Goal: Information Seeking & Learning: Learn about a topic

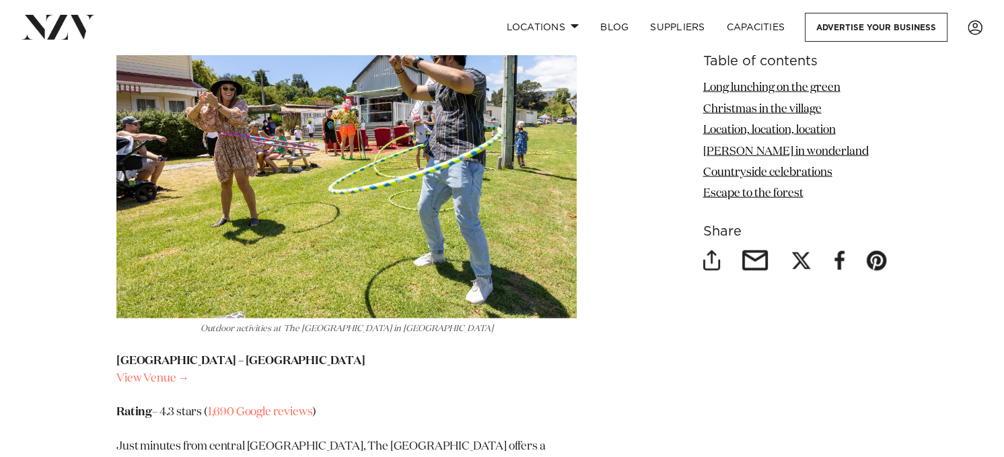
scroll to position [2490, 0]
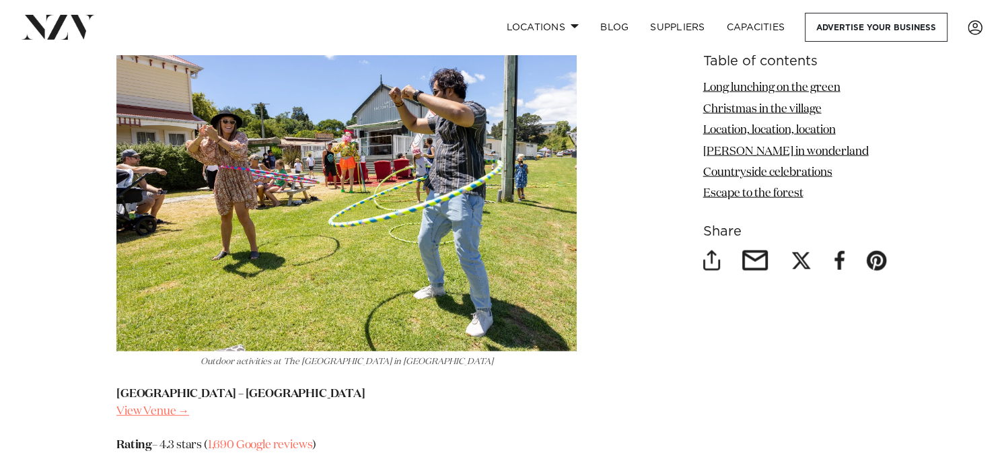
click at [151, 406] on link "View Venue →" at bounding box center [152, 411] width 73 height 11
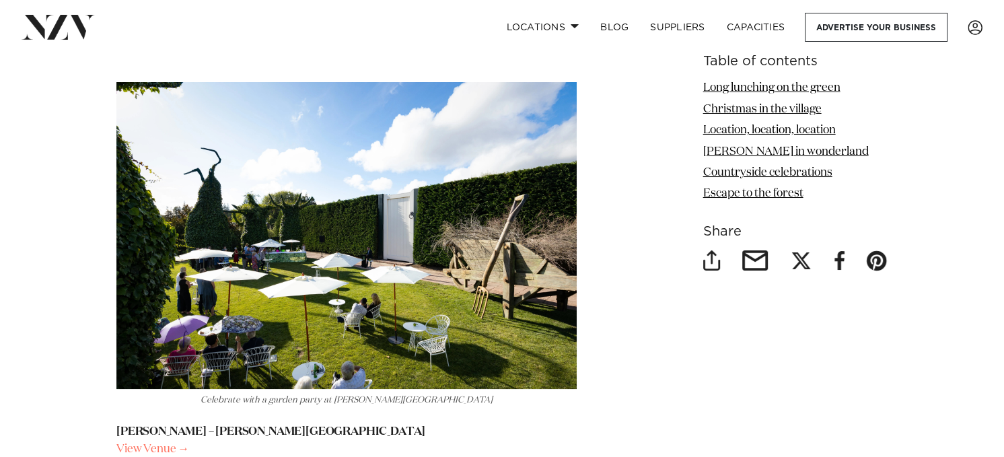
scroll to position [4240, 0]
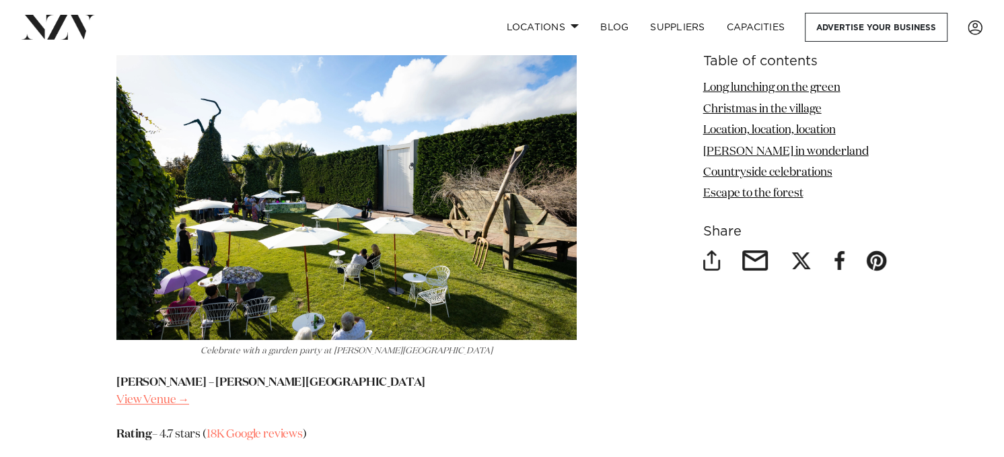
click at [154, 394] on link "View Venue →" at bounding box center [152, 399] width 73 height 11
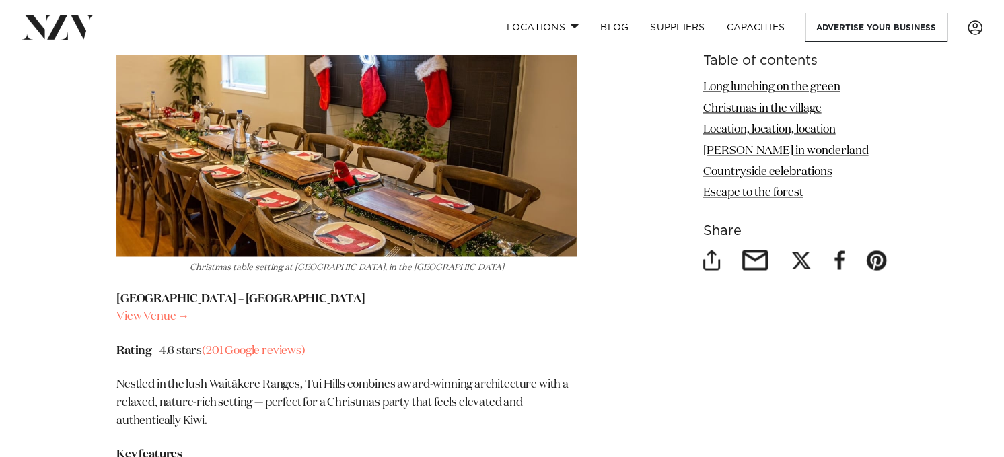
scroll to position [6057, 0]
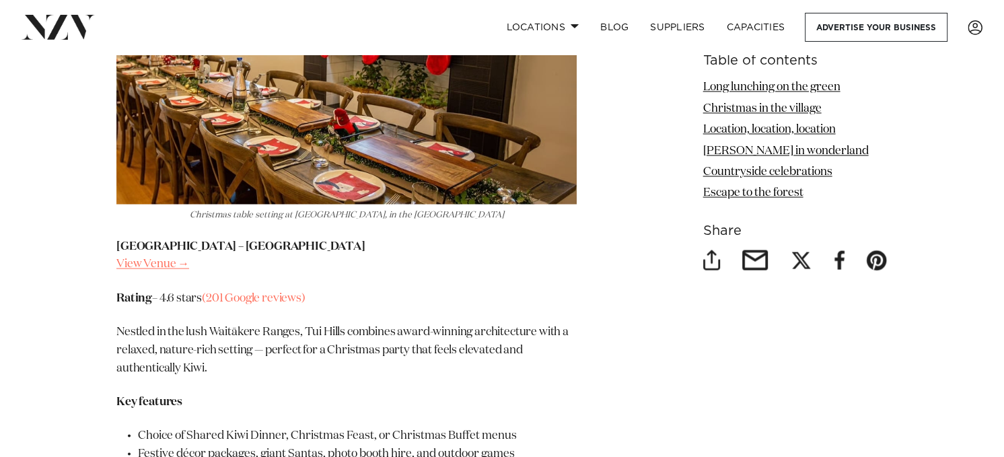
click at [170, 258] on link "View Venue →" at bounding box center [152, 263] width 73 height 11
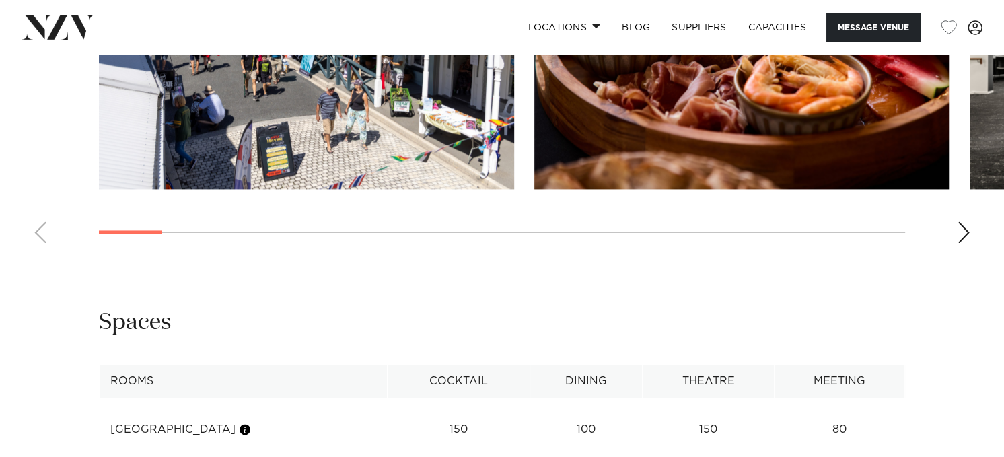
scroll to position [1346, 0]
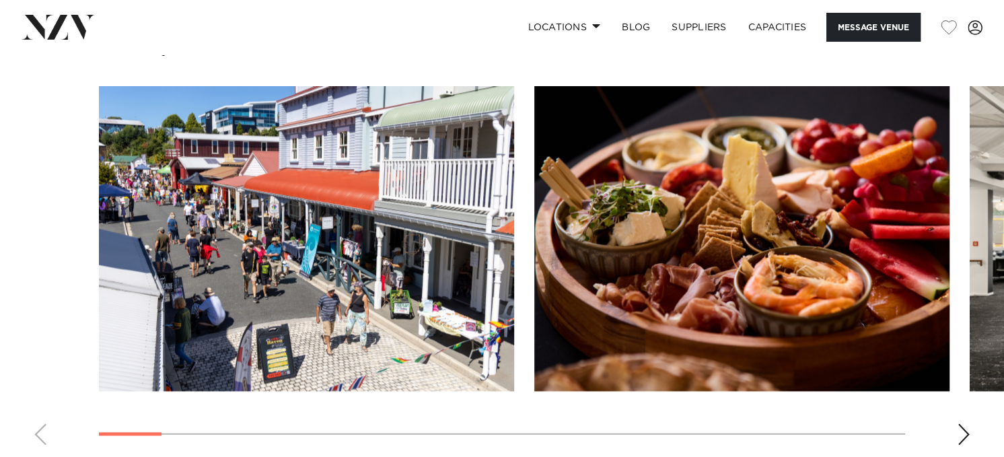
click at [965, 423] on div "Next slide" at bounding box center [963, 434] width 13 height 22
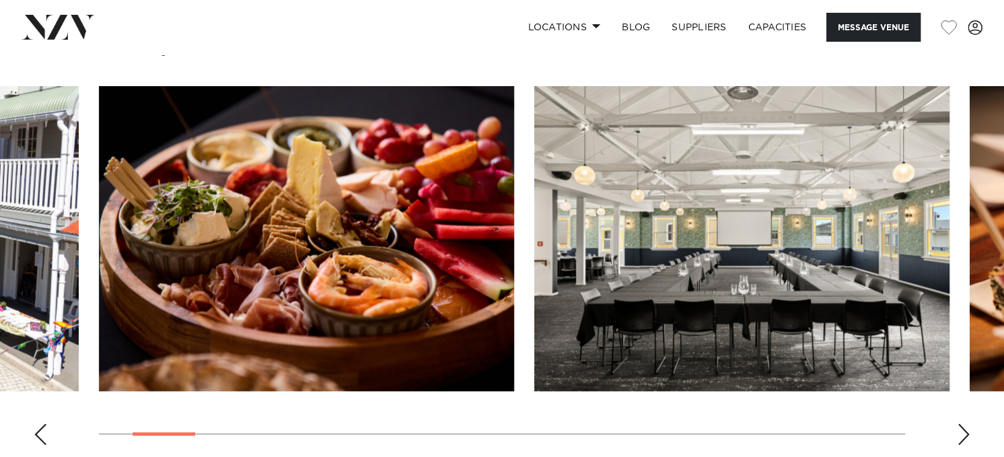
click at [964, 423] on div "Next slide" at bounding box center [963, 434] width 13 height 22
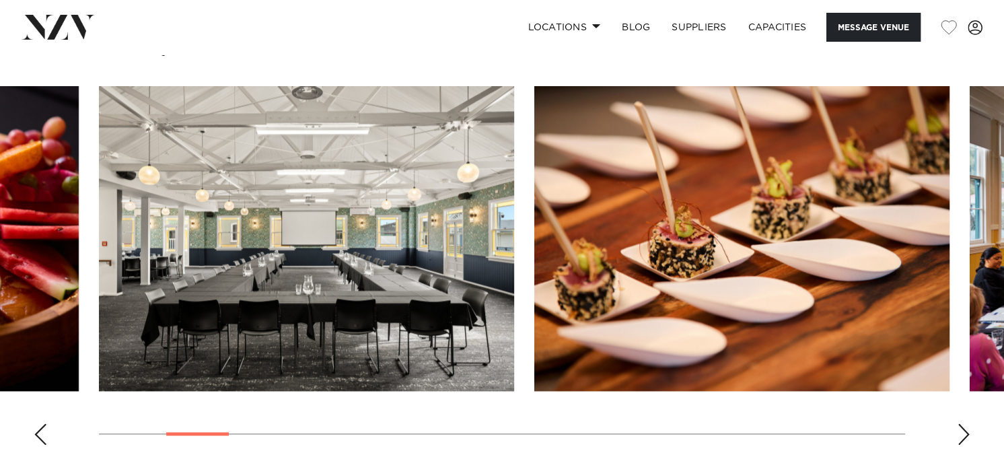
click at [964, 423] on div "Next slide" at bounding box center [963, 434] width 13 height 22
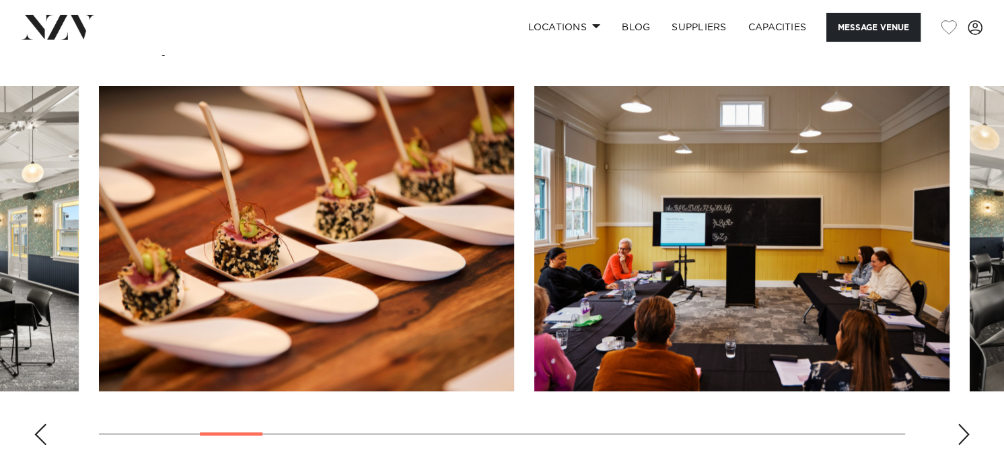
click at [964, 423] on div "Next slide" at bounding box center [963, 434] width 13 height 22
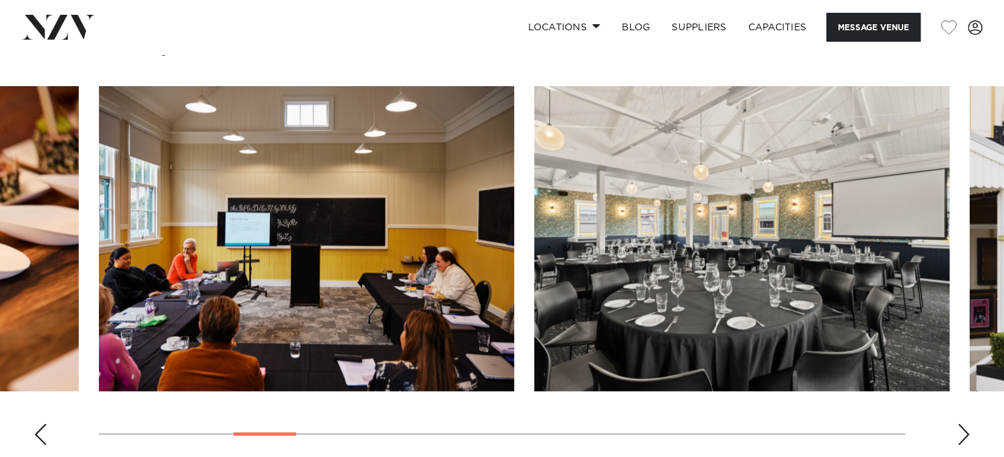
click at [964, 423] on div "Next slide" at bounding box center [963, 434] width 13 height 22
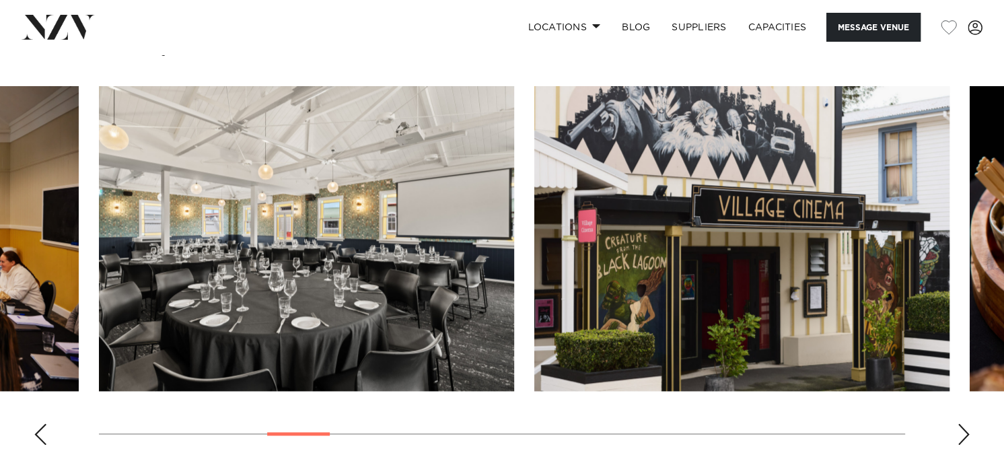
click at [964, 423] on div "Next slide" at bounding box center [963, 434] width 13 height 22
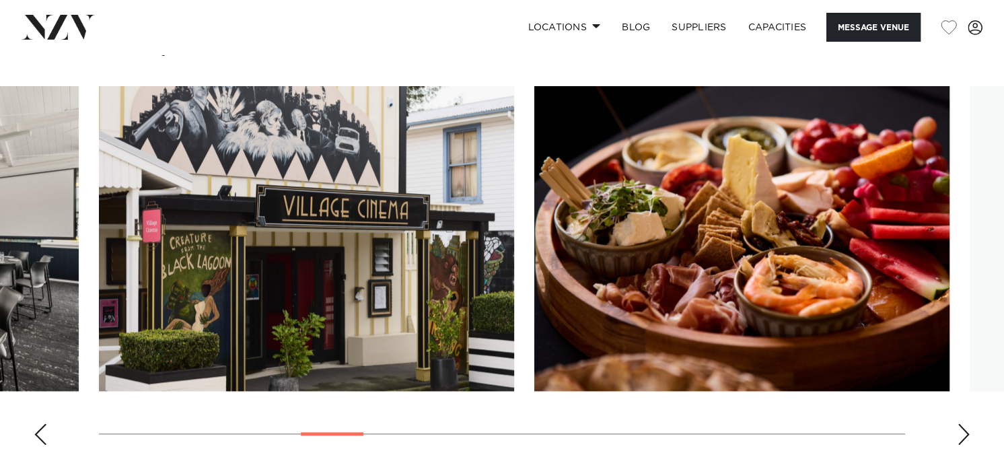
click at [964, 423] on div "Next slide" at bounding box center [963, 434] width 13 height 22
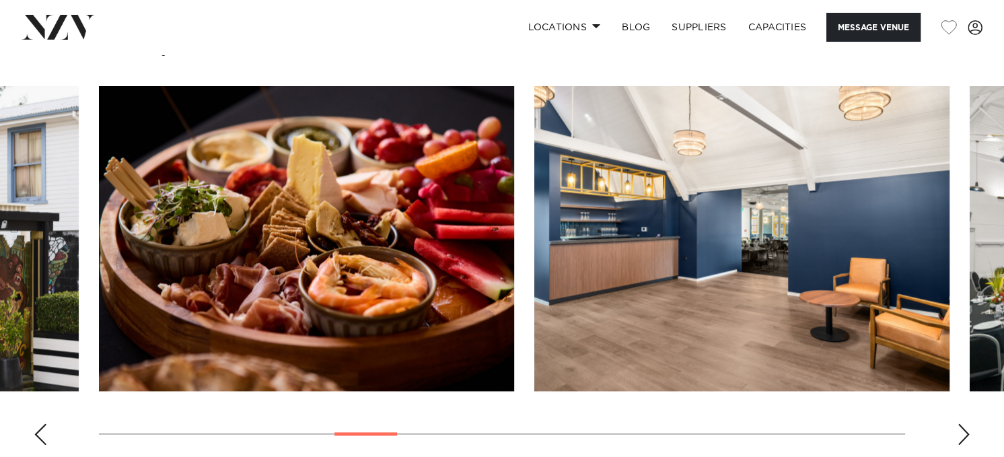
click at [964, 423] on div "Next slide" at bounding box center [963, 434] width 13 height 22
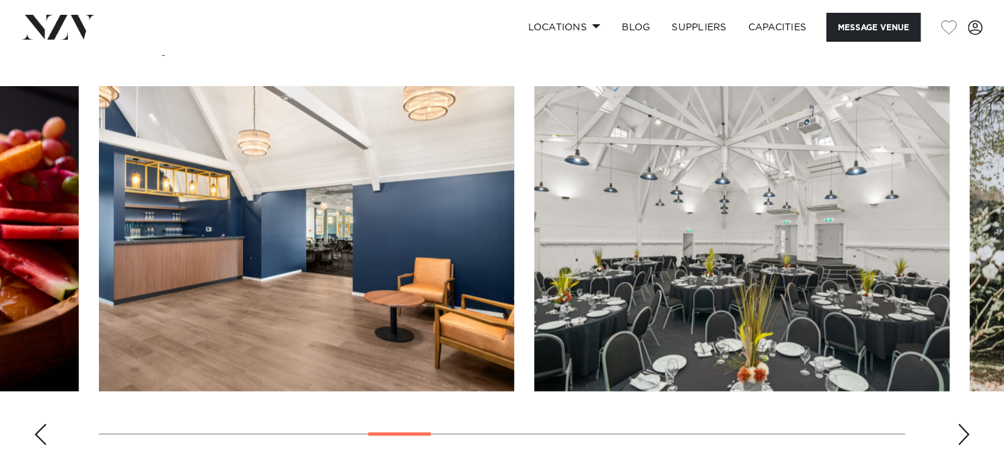
click at [964, 423] on div "Next slide" at bounding box center [963, 434] width 13 height 22
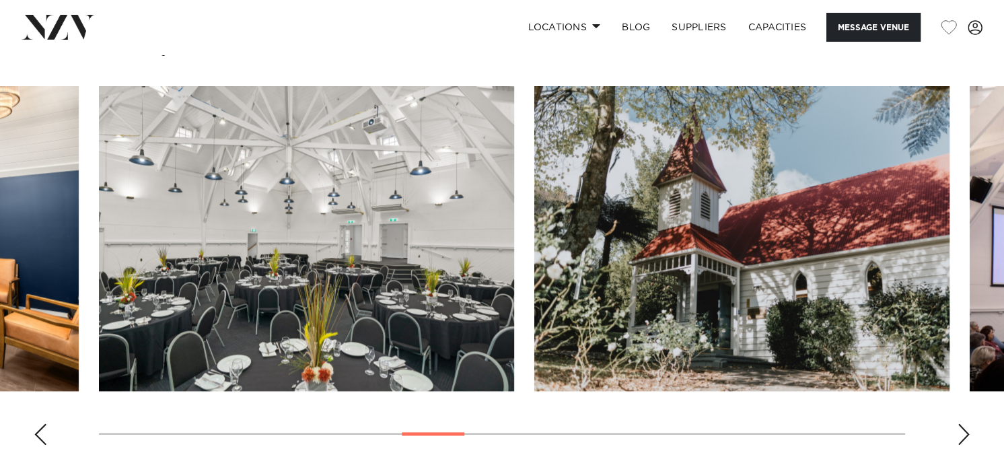
click at [964, 423] on div "Next slide" at bounding box center [963, 434] width 13 height 22
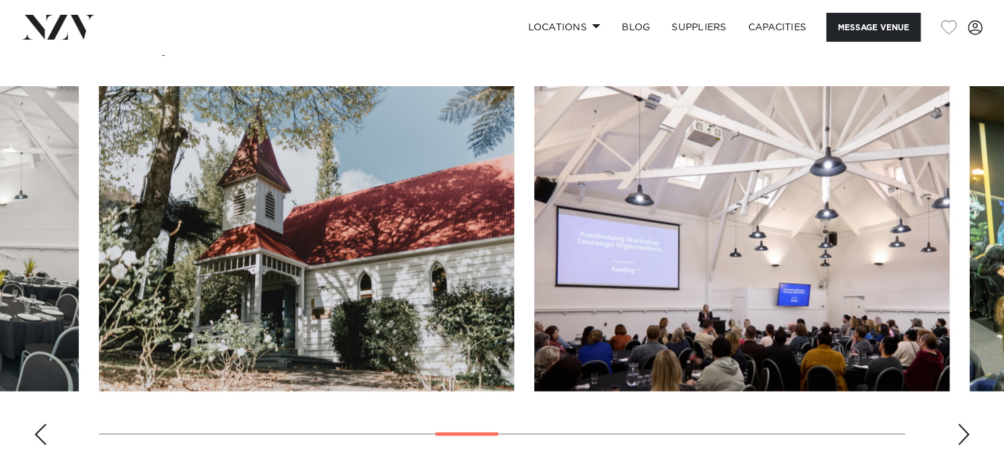
click at [964, 423] on div "Next slide" at bounding box center [963, 434] width 13 height 22
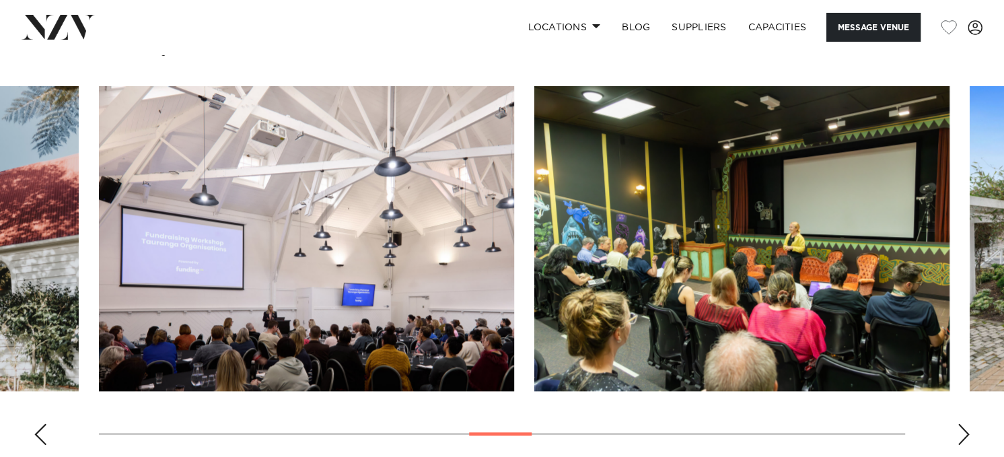
click at [966, 423] on div "Next slide" at bounding box center [963, 434] width 13 height 22
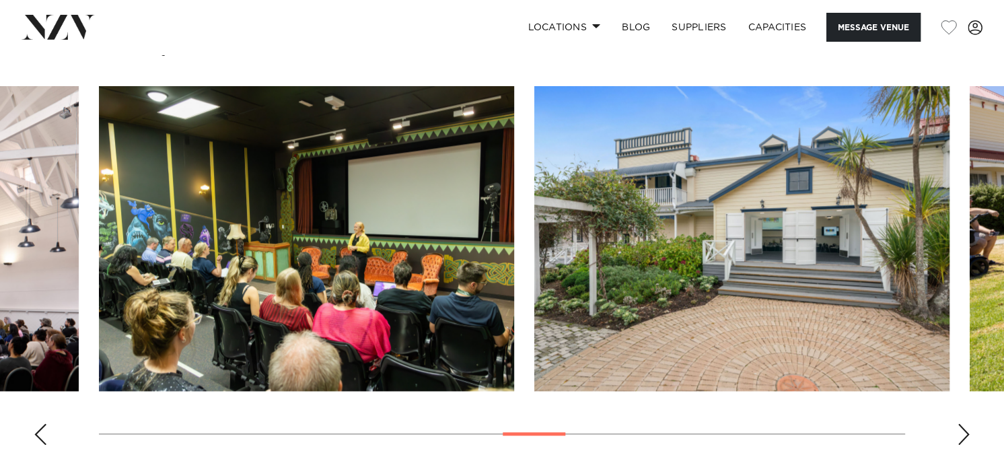
click at [966, 423] on div "Next slide" at bounding box center [963, 434] width 13 height 22
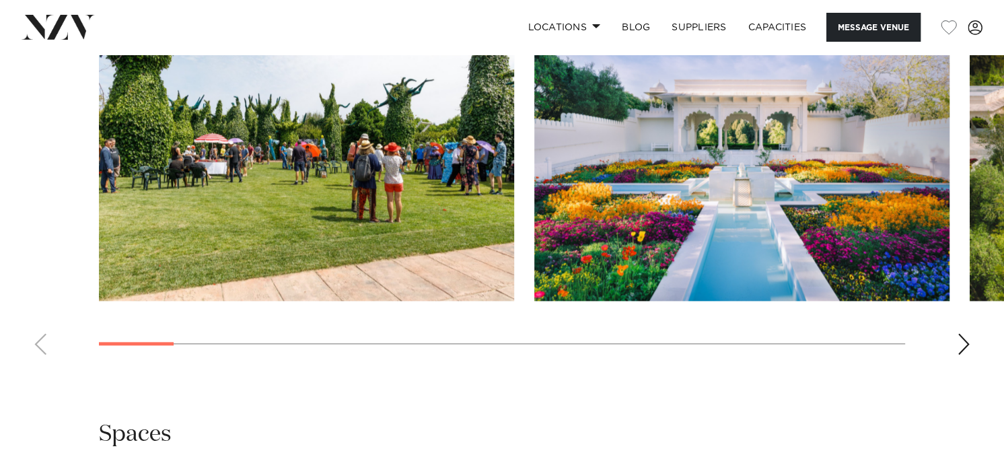
scroll to position [1346, 0]
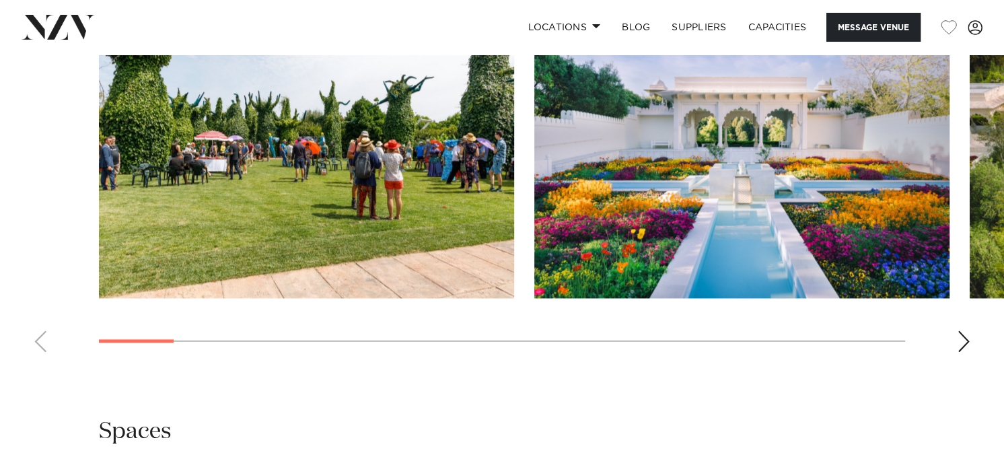
click at [965, 342] on div "Next slide" at bounding box center [963, 341] width 13 height 22
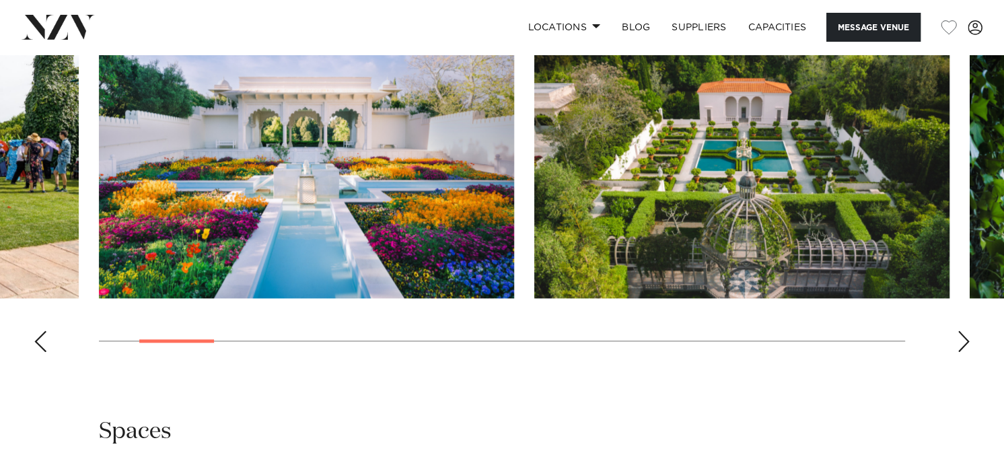
click at [965, 342] on div "Next slide" at bounding box center [963, 341] width 13 height 22
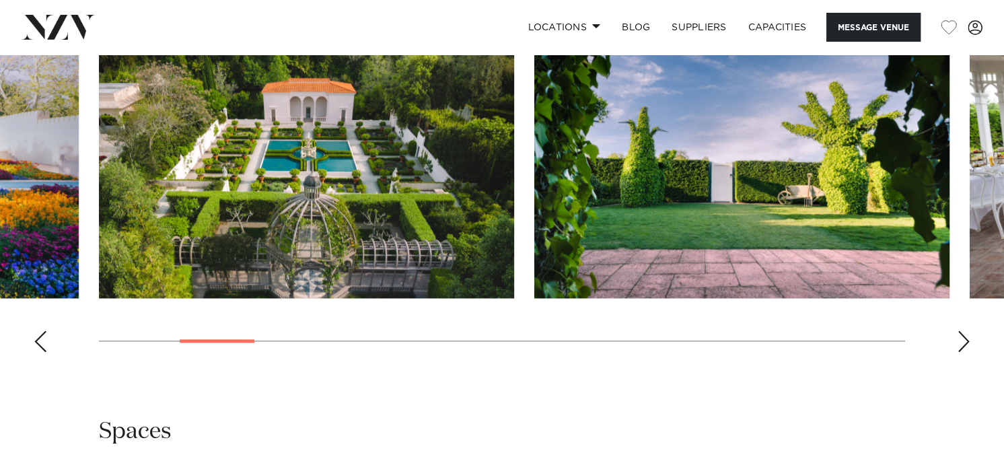
click at [965, 342] on div "Next slide" at bounding box center [963, 341] width 13 height 22
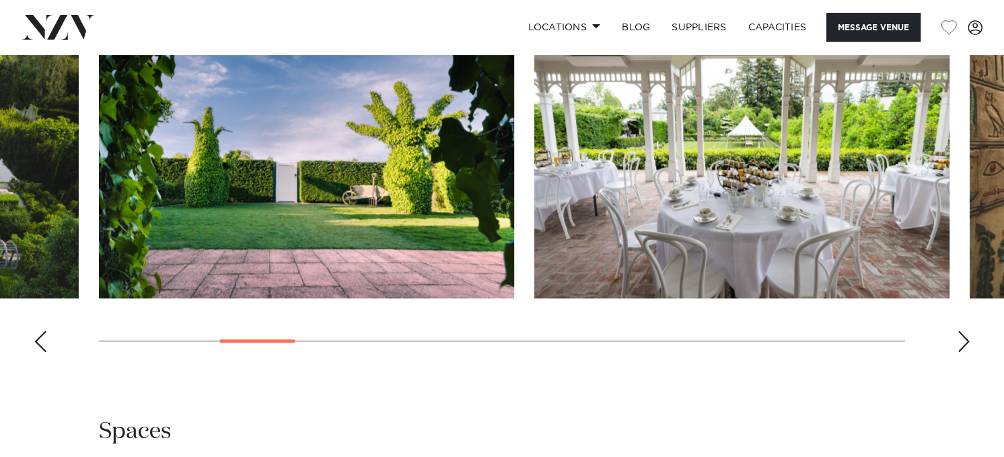
click at [965, 342] on div "Next slide" at bounding box center [963, 341] width 13 height 22
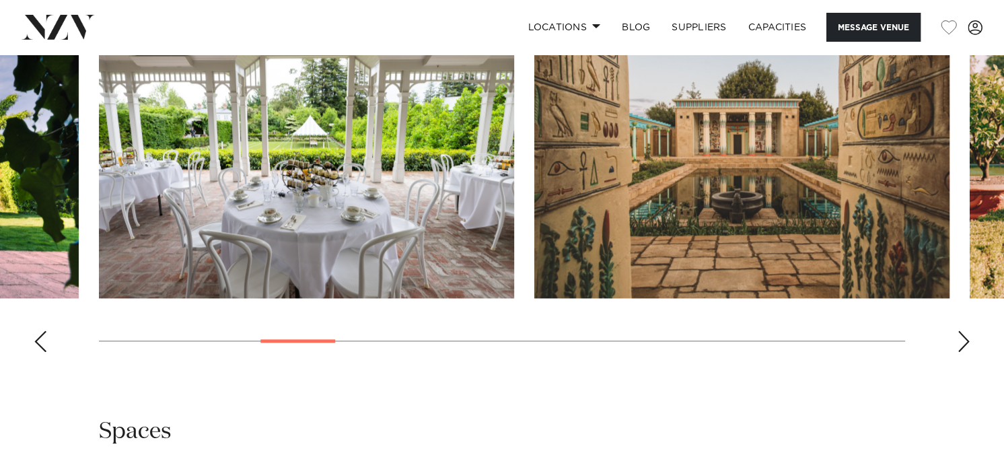
click at [965, 342] on div "Next slide" at bounding box center [963, 341] width 13 height 22
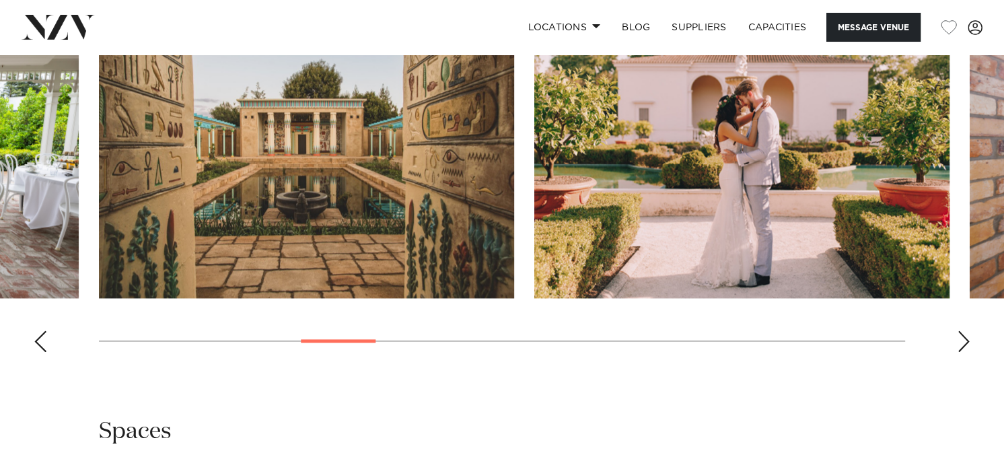
click at [965, 342] on div "Next slide" at bounding box center [963, 341] width 13 height 22
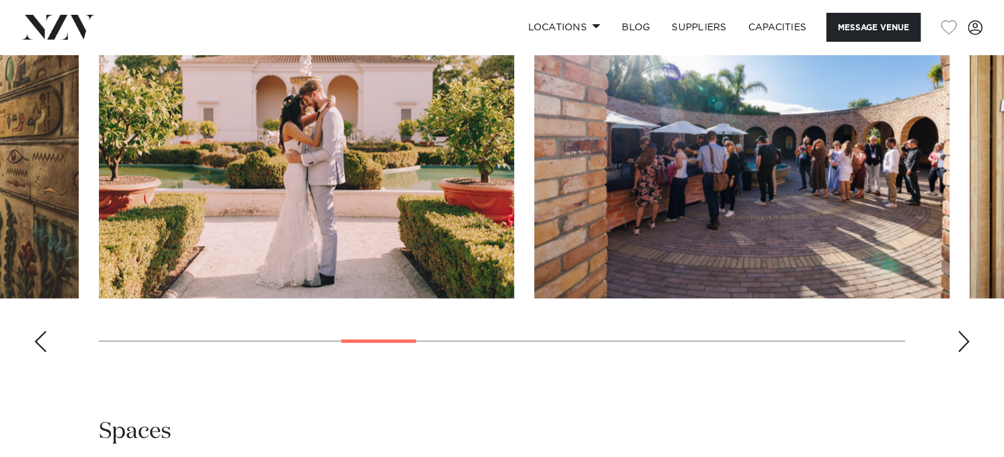
click at [965, 342] on div "Next slide" at bounding box center [963, 341] width 13 height 22
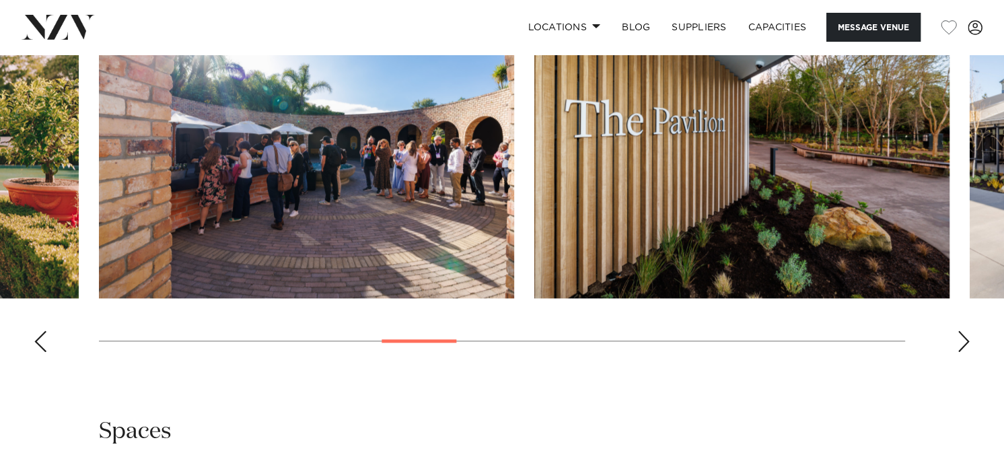
click at [965, 342] on div "Next slide" at bounding box center [963, 341] width 13 height 22
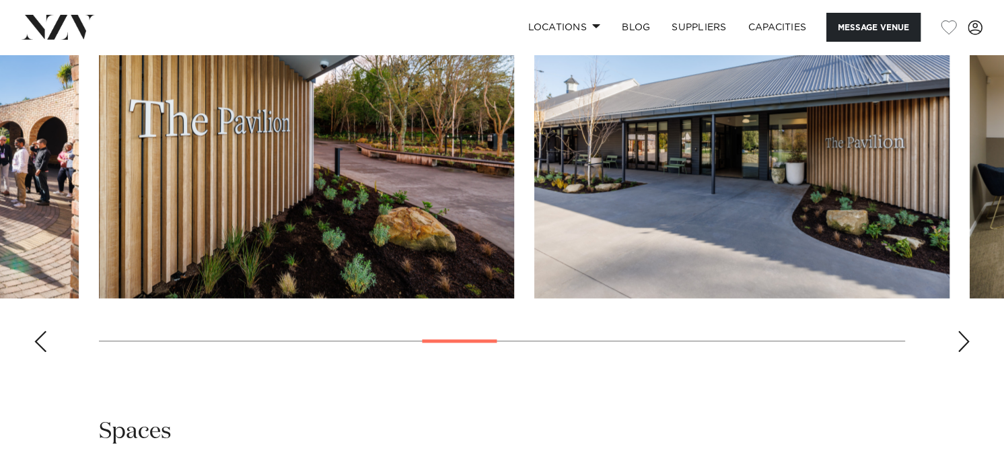
click at [965, 342] on div "Next slide" at bounding box center [963, 341] width 13 height 22
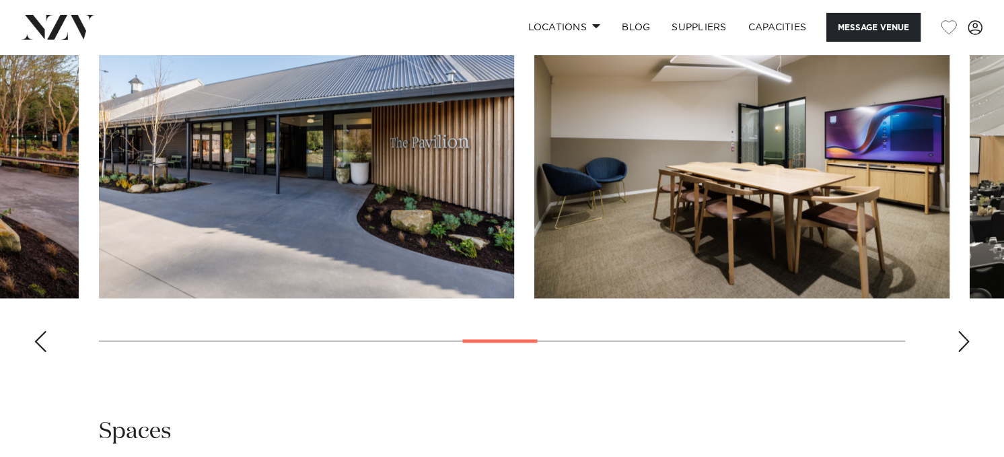
click at [965, 342] on div "Next slide" at bounding box center [963, 341] width 13 height 22
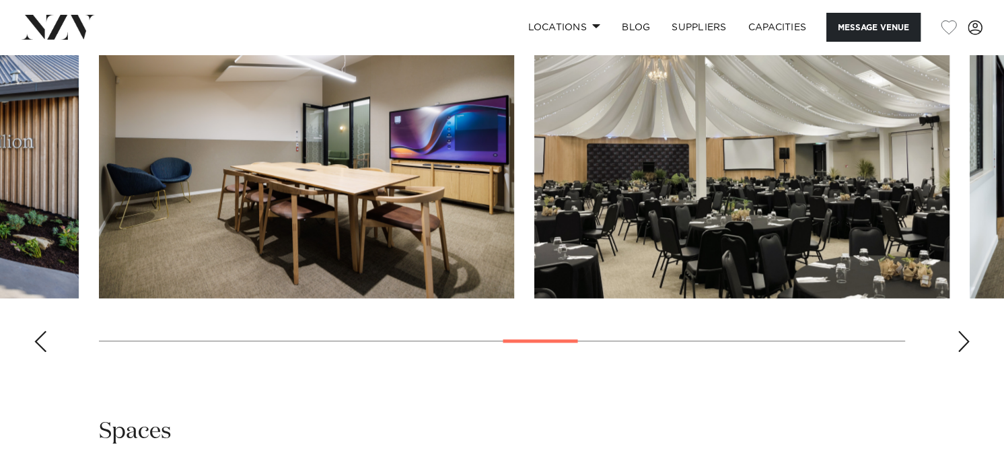
click at [965, 342] on div "Next slide" at bounding box center [963, 341] width 13 height 22
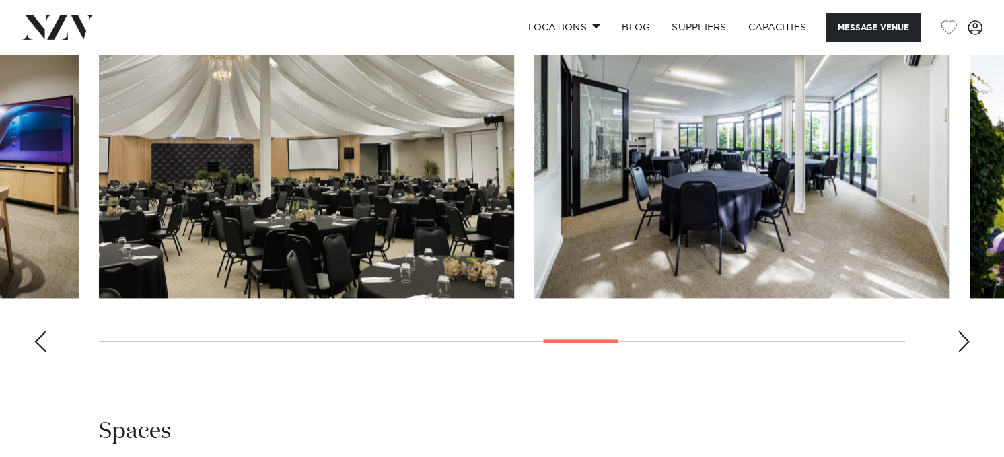
click at [965, 342] on div "Next slide" at bounding box center [963, 341] width 13 height 22
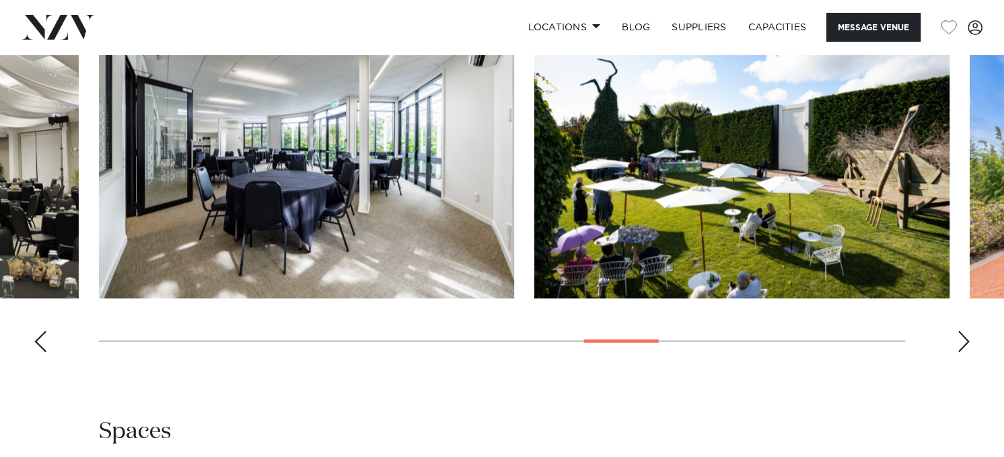
click at [965, 342] on div "Next slide" at bounding box center [963, 341] width 13 height 22
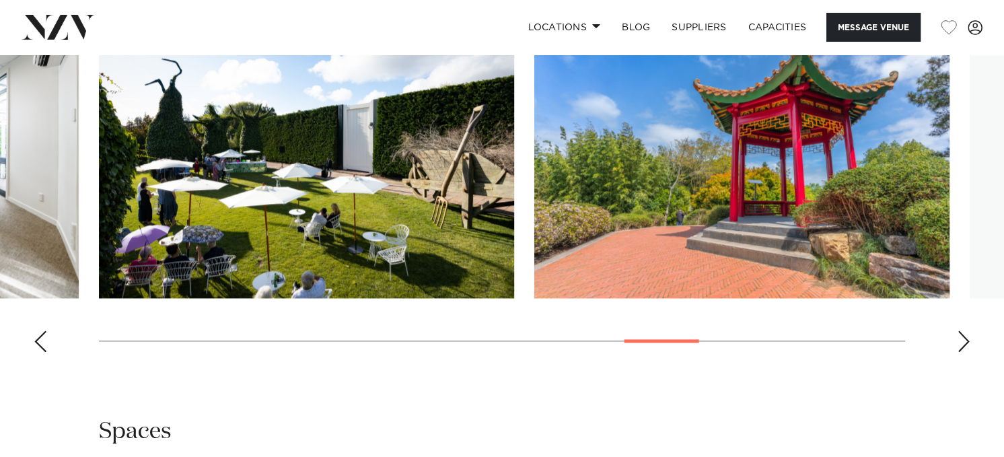
click at [965, 342] on div "Next slide" at bounding box center [963, 341] width 13 height 22
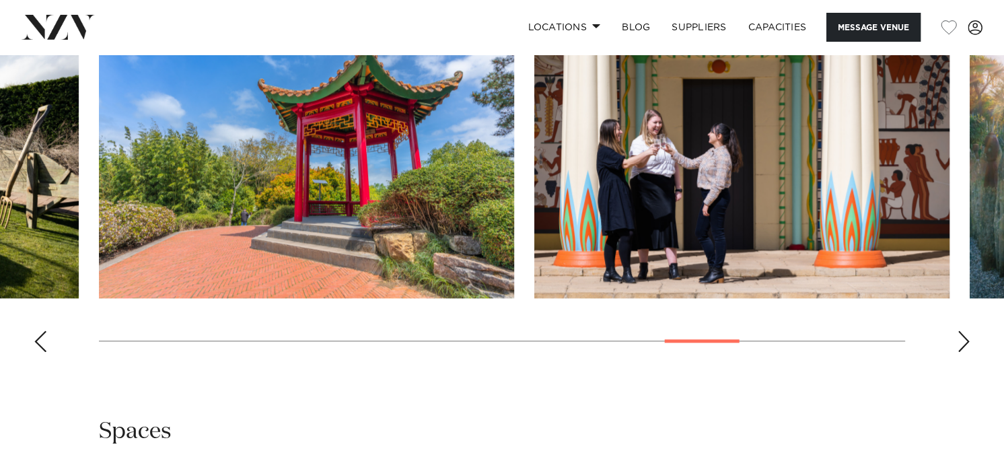
click at [965, 342] on div "Next slide" at bounding box center [963, 341] width 13 height 22
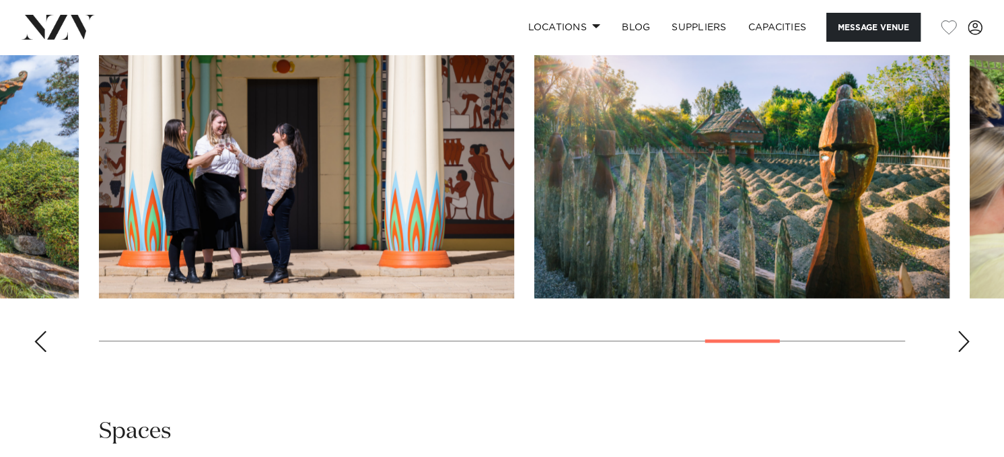
click at [965, 342] on div "Next slide" at bounding box center [963, 341] width 13 height 22
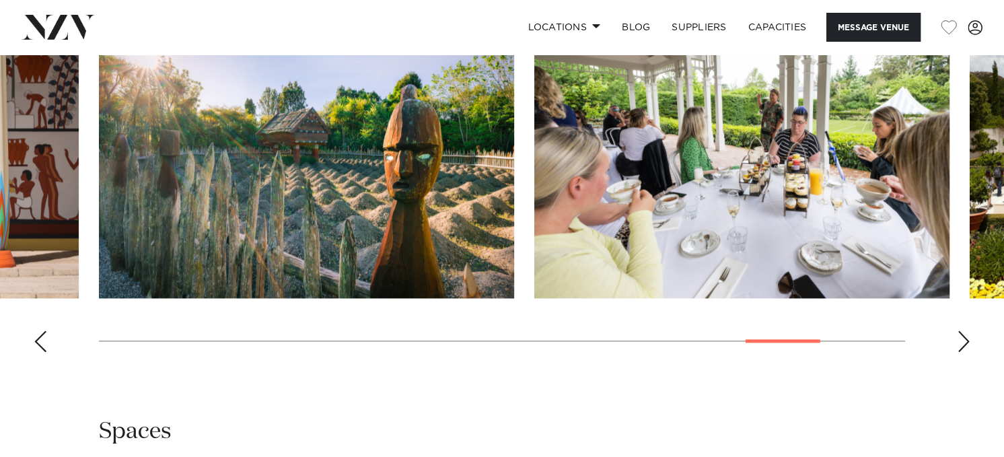
click at [965, 342] on div "Next slide" at bounding box center [963, 341] width 13 height 22
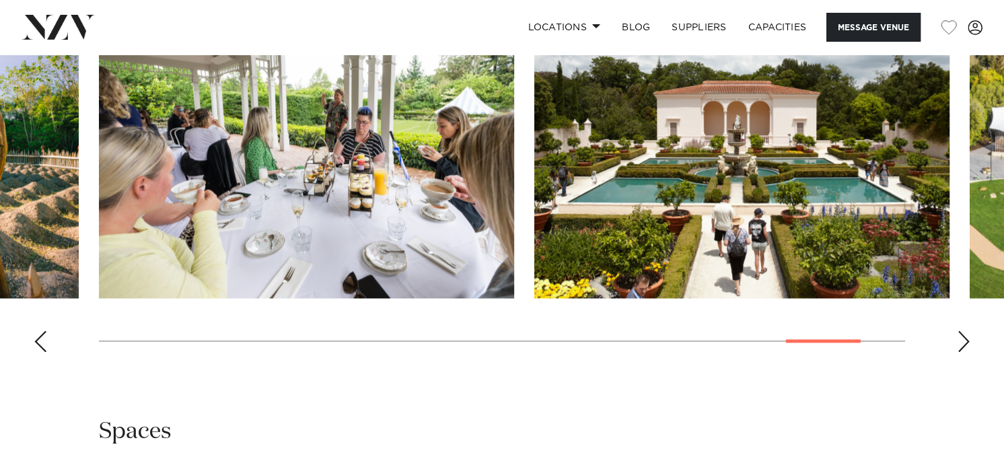
click at [965, 342] on div "Next slide" at bounding box center [963, 341] width 13 height 22
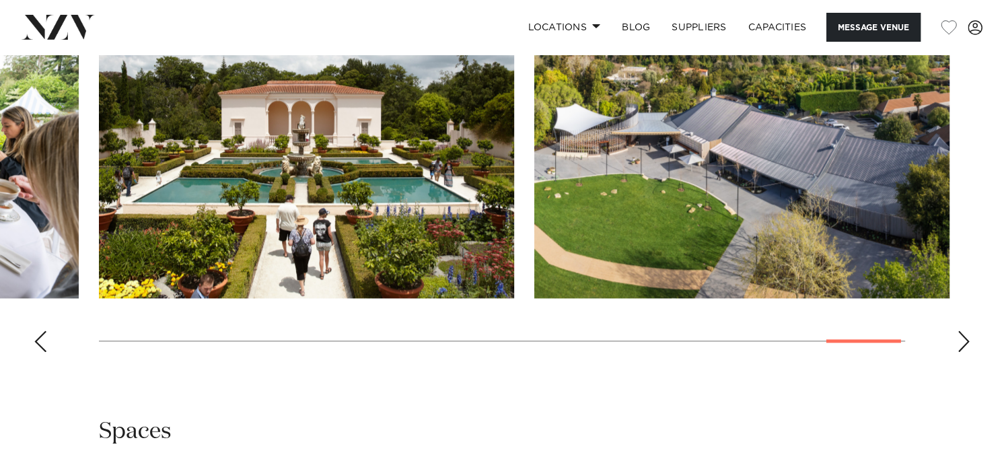
click at [965, 342] on div "Next slide" at bounding box center [963, 341] width 13 height 22
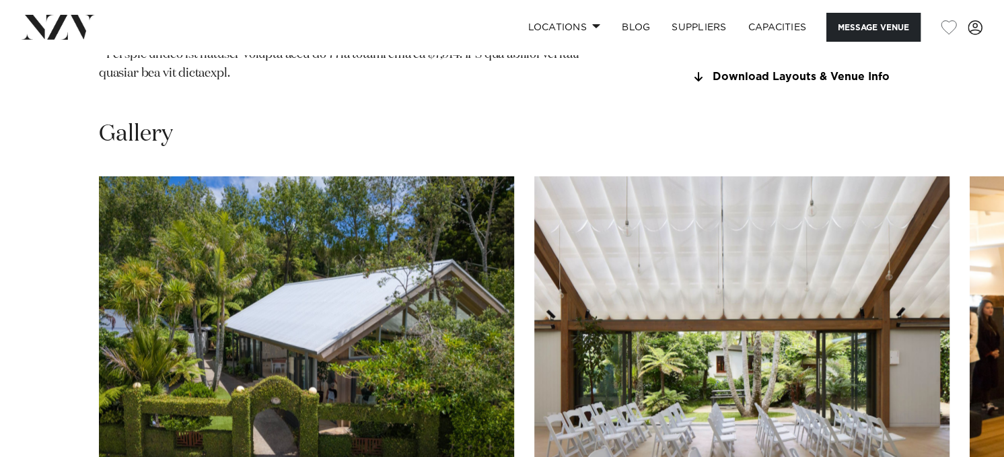
scroll to position [1615, 0]
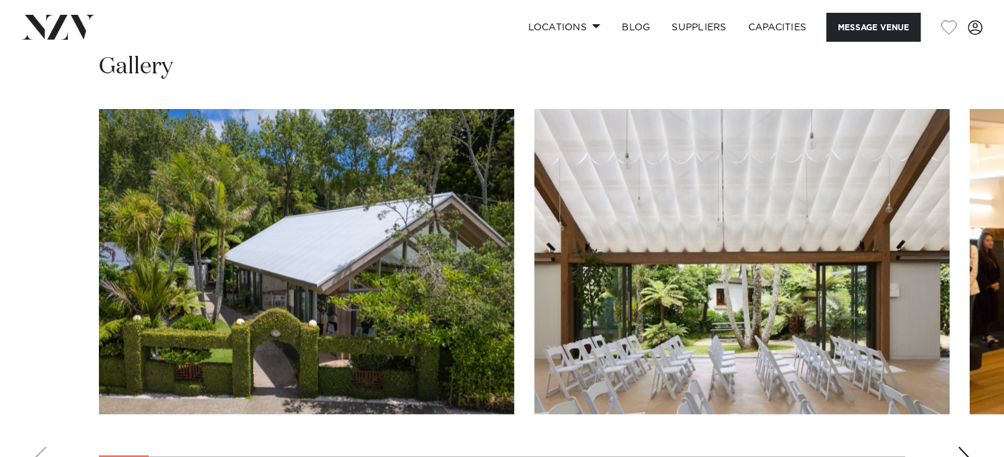
click at [964, 446] on div "Next slide" at bounding box center [963, 457] width 13 height 22
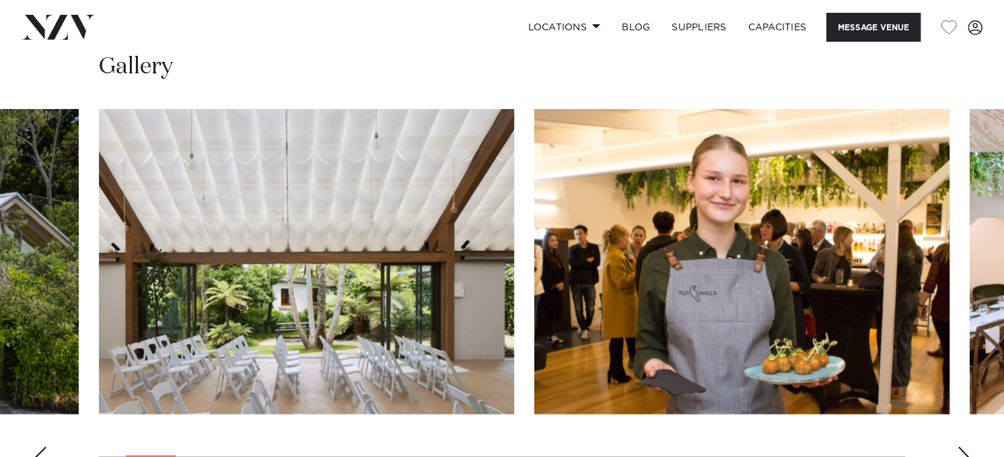
click at [964, 446] on div "Next slide" at bounding box center [963, 457] width 13 height 22
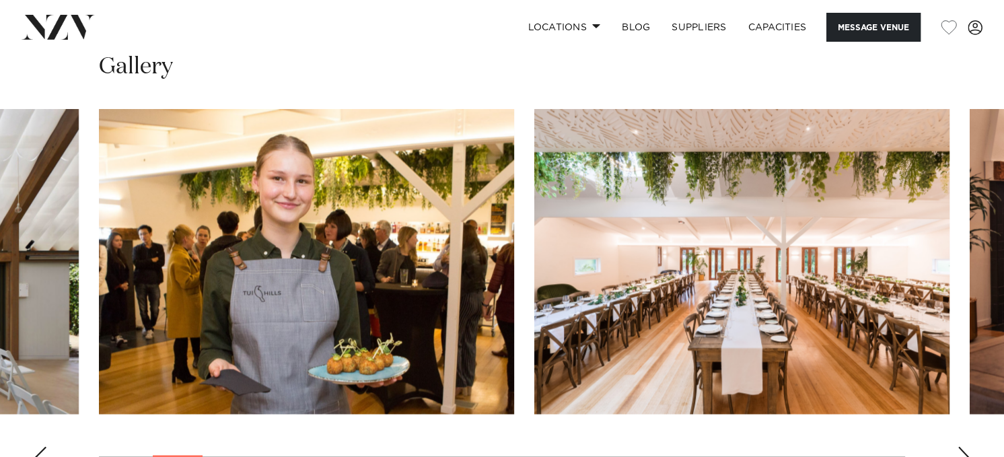
click at [964, 446] on div "Next slide" at bounding box center [963, 457] width 13 height 22
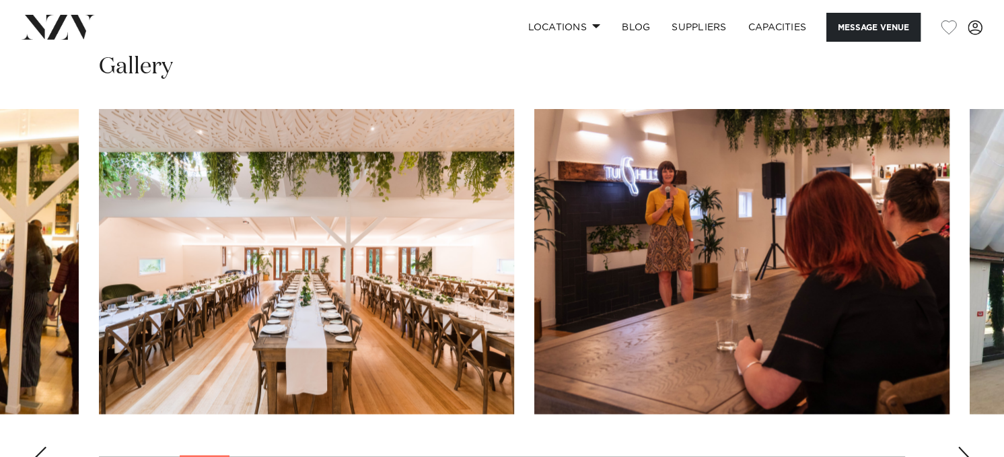
click at [964, 446] on div "Next slide" at bounding box center [963, 457] width 13 height 22
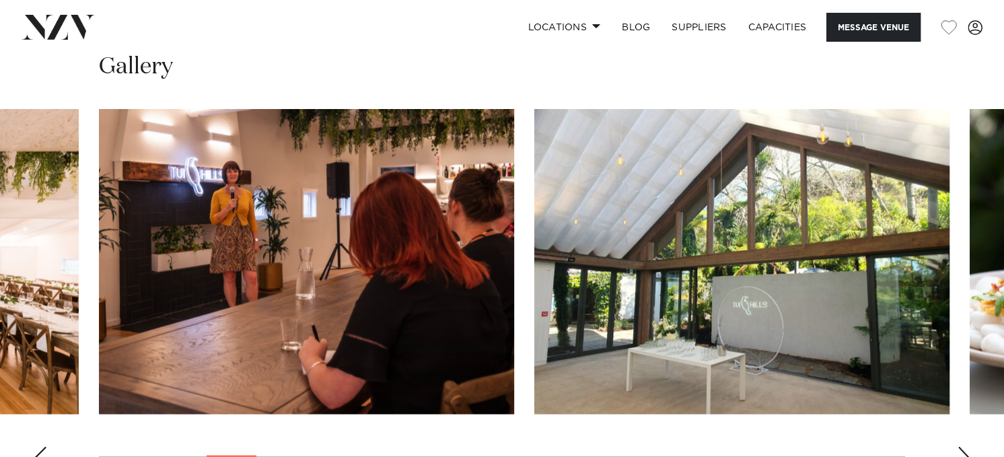
click at [964, 446] on div "Next slide" at bounding box center [963, 457] width 13 height 22
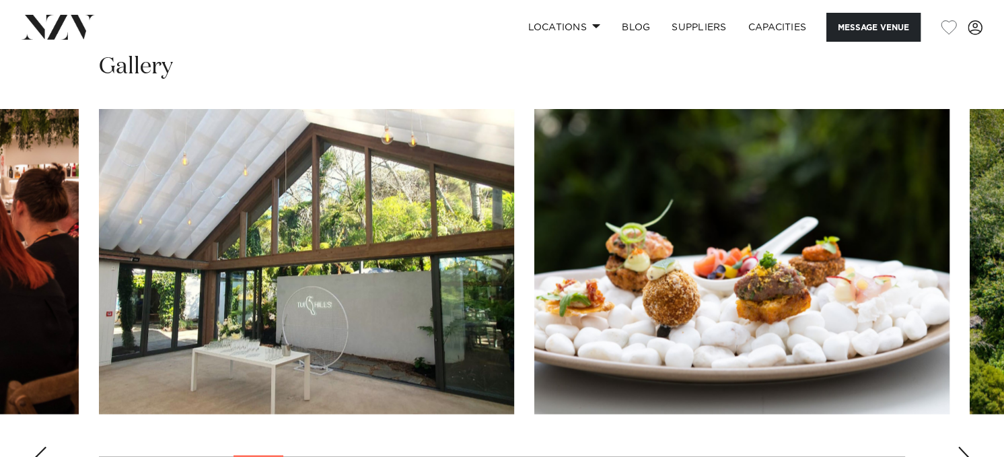
click at [964, 446] on div "Next slide" at bounding box center [963, 457] width 13 height 22
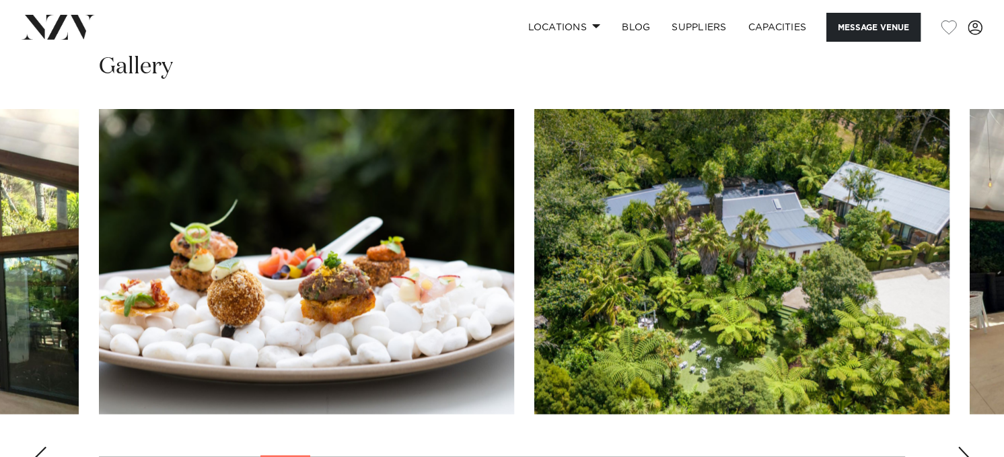
click at [964, 446] on div "Next slide" at bounding box center [963, 457] width 13 height 22
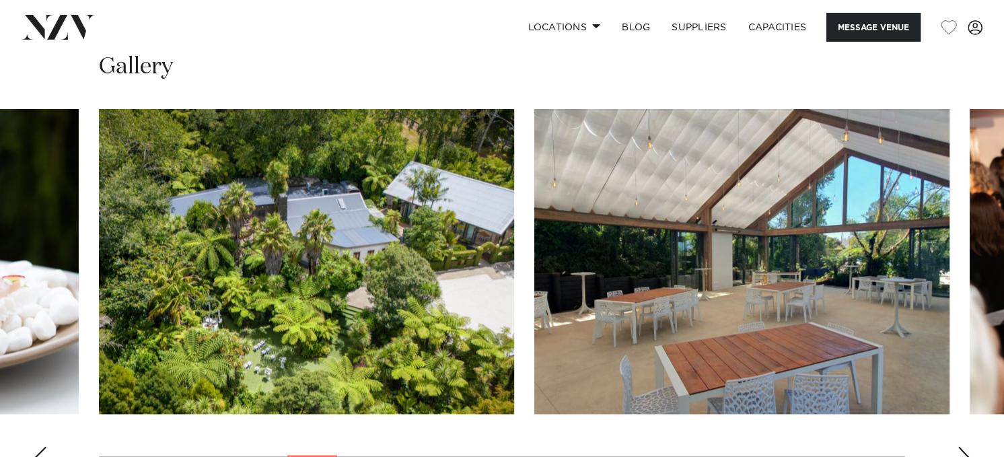
click at [964, 446] on div "Next slide" at bounding box center [963, 457] width 13 height 22
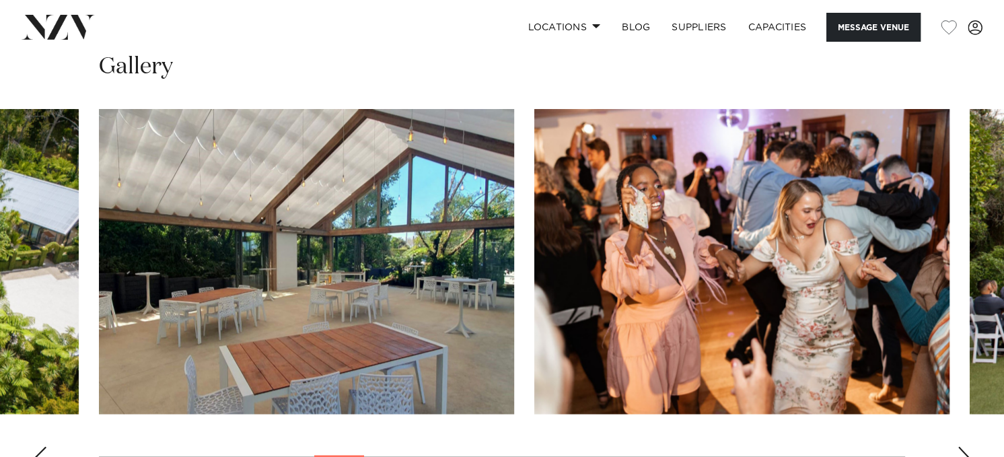
click at [964, 446] on div "Next slide" at bounding box center [963, 457] width 13 height 22
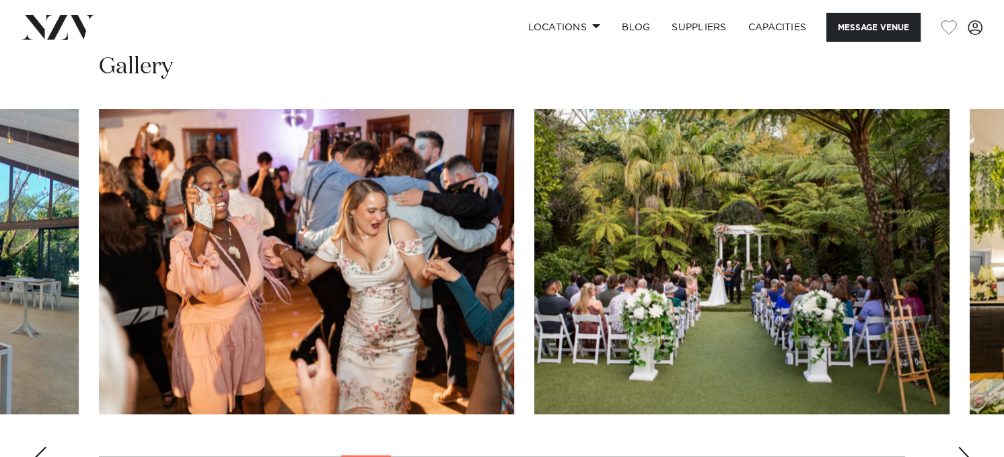
click at [964, 446] on div "Next slide" at bounding box center [963, 457] width 13 height 22
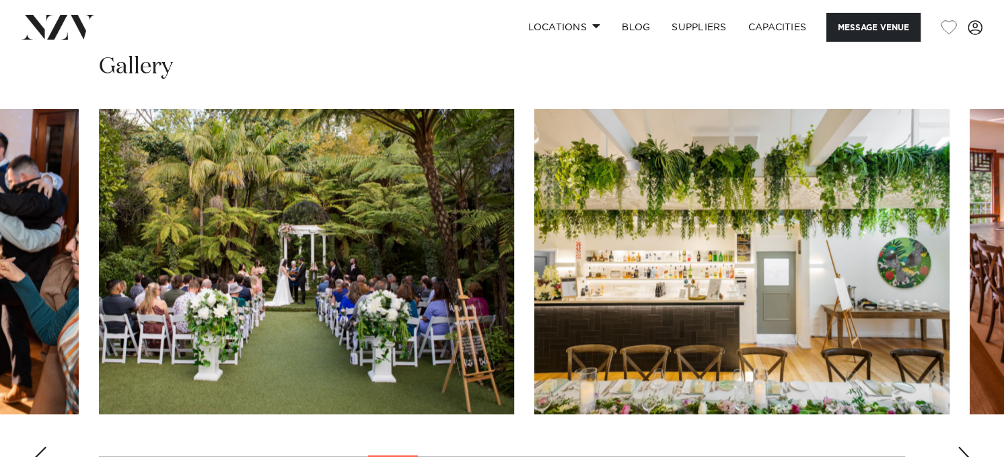
click at [964, 446] on div "Next slide" at bounding box center [963, 457] width 13 height 22
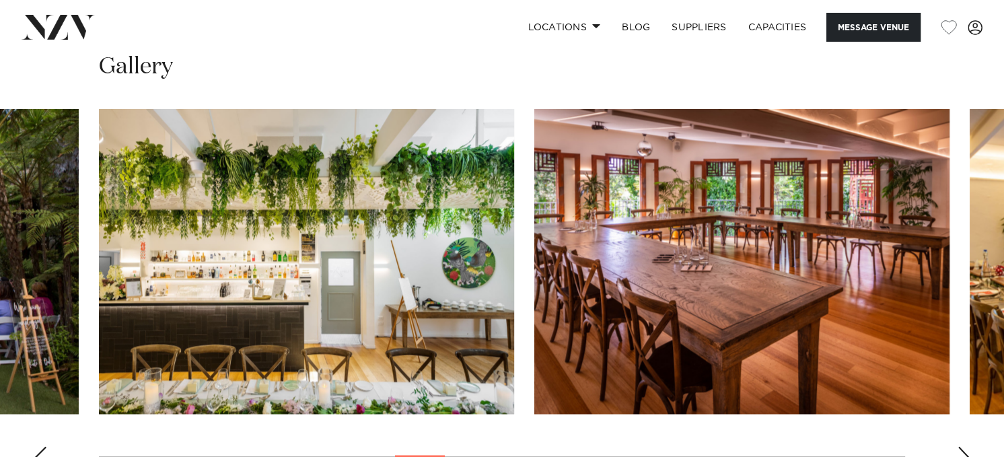
click at [964, 446] on div "Next slide" at bounding box center [963, 457] width 13 height 22
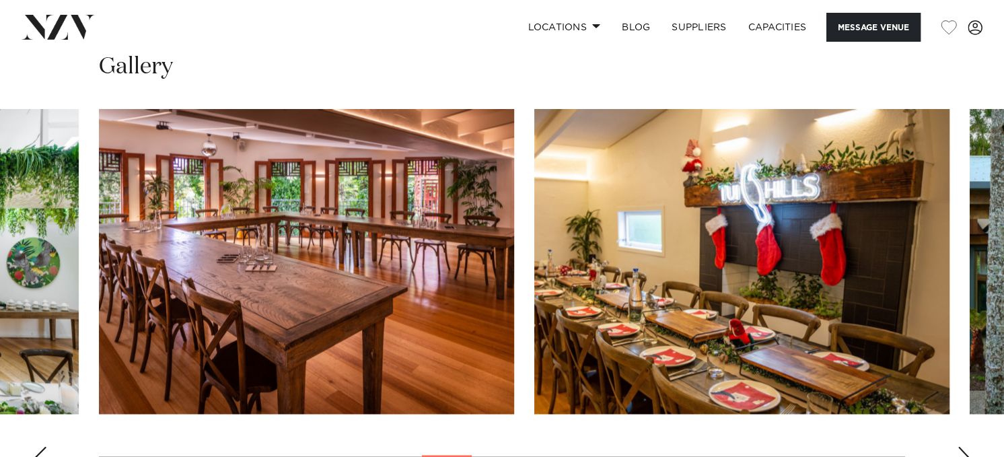
click at [964, 446] on div "Next slide" at bounding box center [963, 457] width 13 height 22
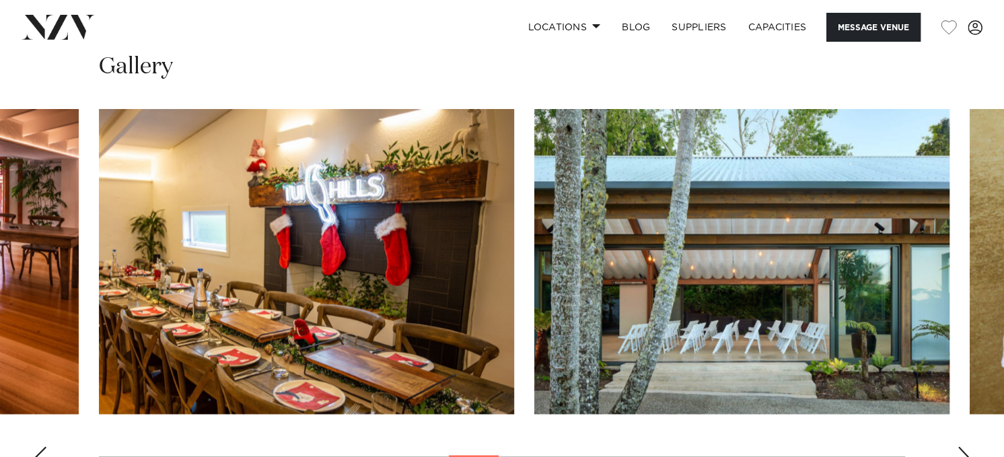
click at [964, 446] on div "Next slide" at bounding box center [963, 457] width 13 height 22
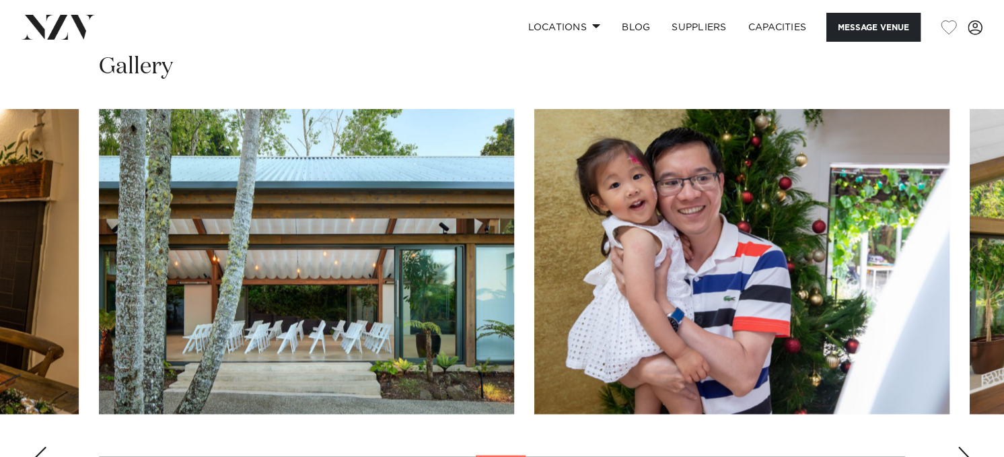
click at [964, 446] on div "Next slide" at bounding box center [963, 457] width 13 height 22
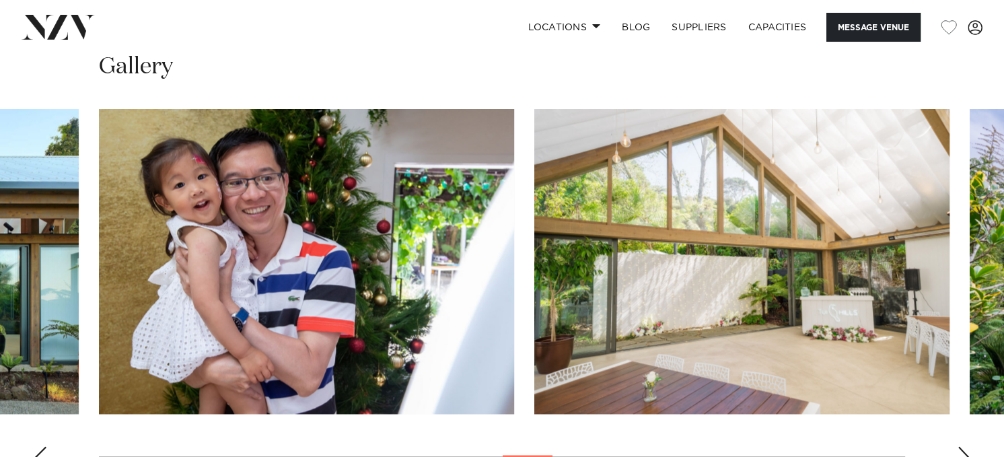
click at [964, 446] on div "Next slide" at bounding box center [963, 457] width 13 height 22
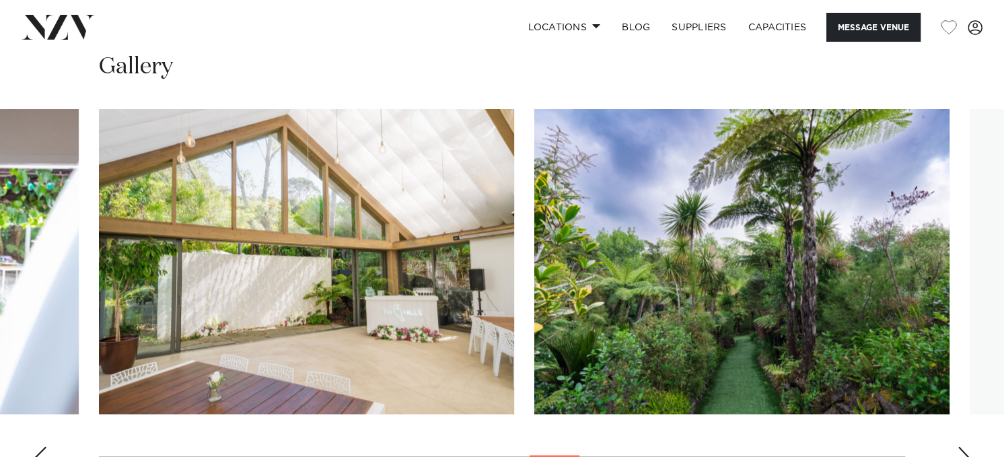
click at [964, 446] on div "Next slide" at bounding box center [963, 457] width 13 height 22
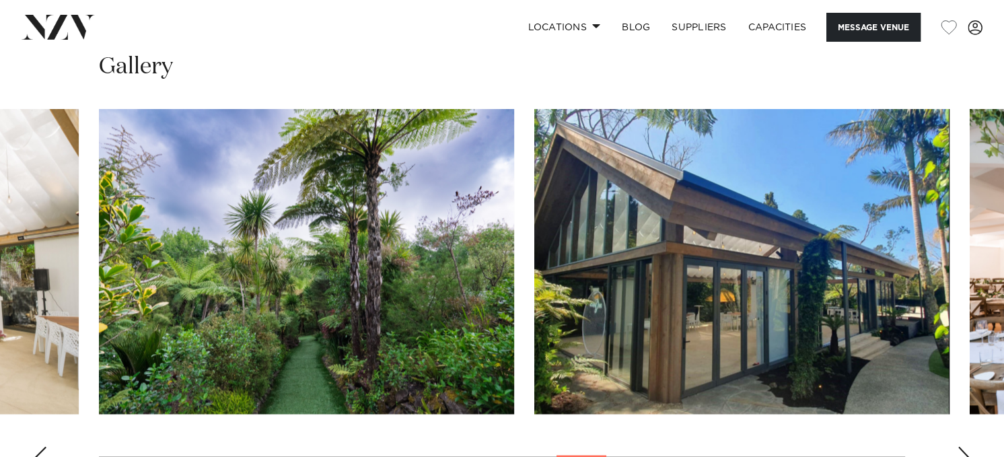
click at [964, 446] on div "Next slide" at bounding box center [963, 457] width 13 height 22
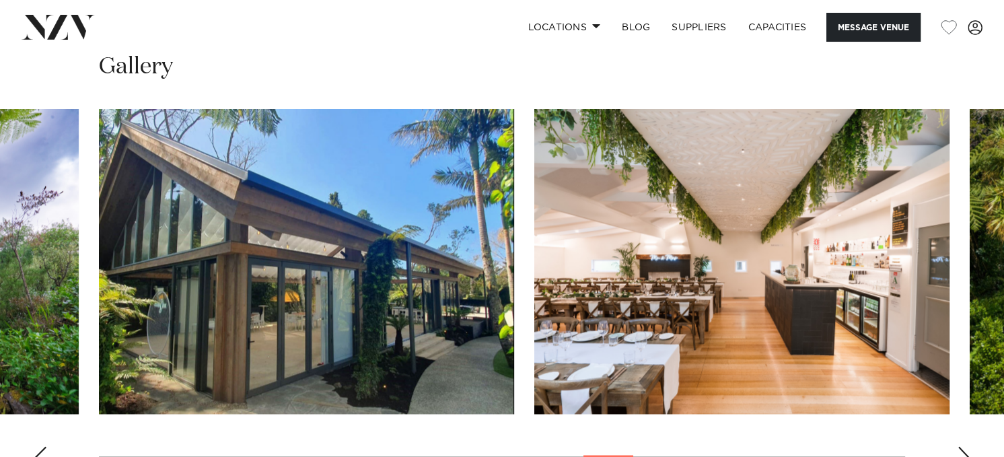
click at [964, 446] on div "Next slide" at bounding box center [963, 457] width 13 height 22
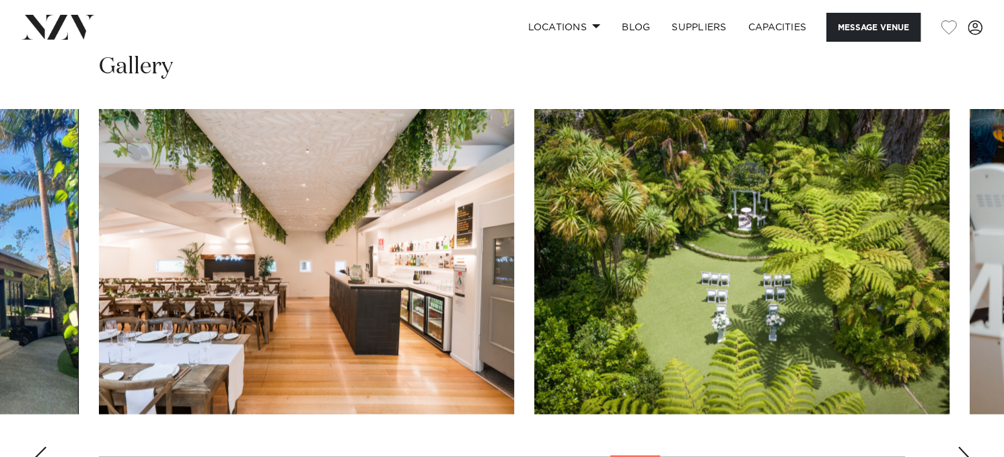
click at [964, 446] on div "Next slide" at bounding box center [963, 457] width 13 height 22
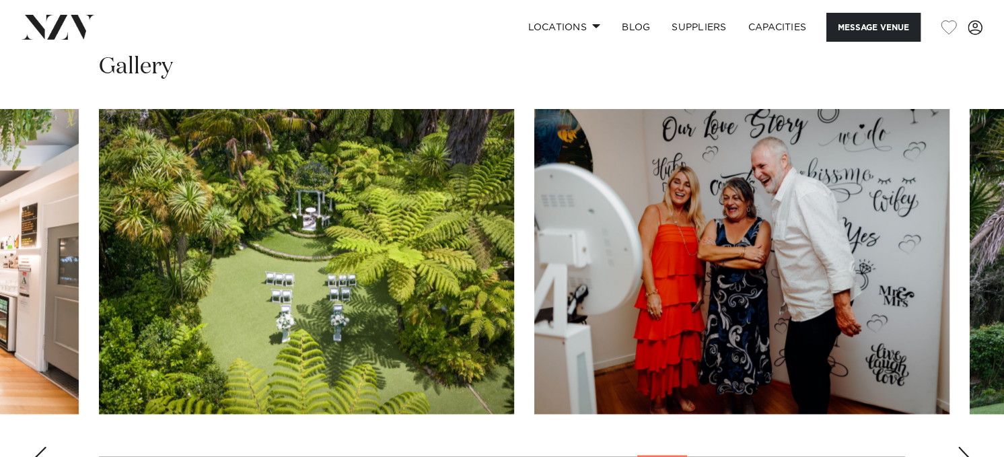
click at [964, 446] on div "Next slide" at bounding box center [963, 457] width 13 height 22
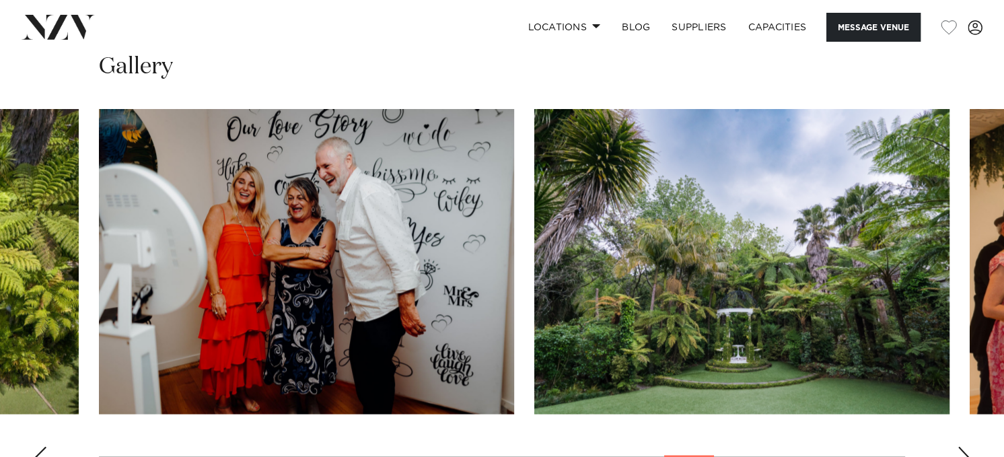
click at [964, 446] on div "Next slide" at bounding box center [963, 457] width 13 height 22
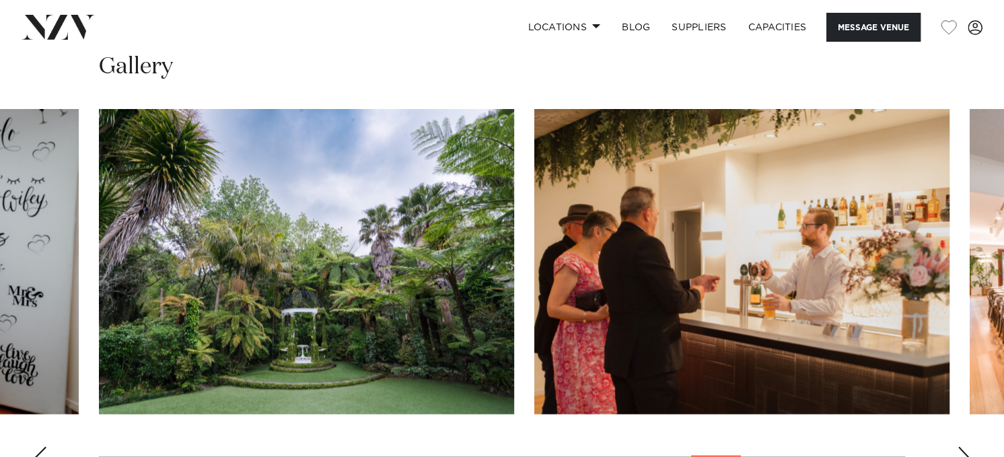
click at [964, 446] on div "Next slide" at bounding box center [963, 457] width 13 height 22
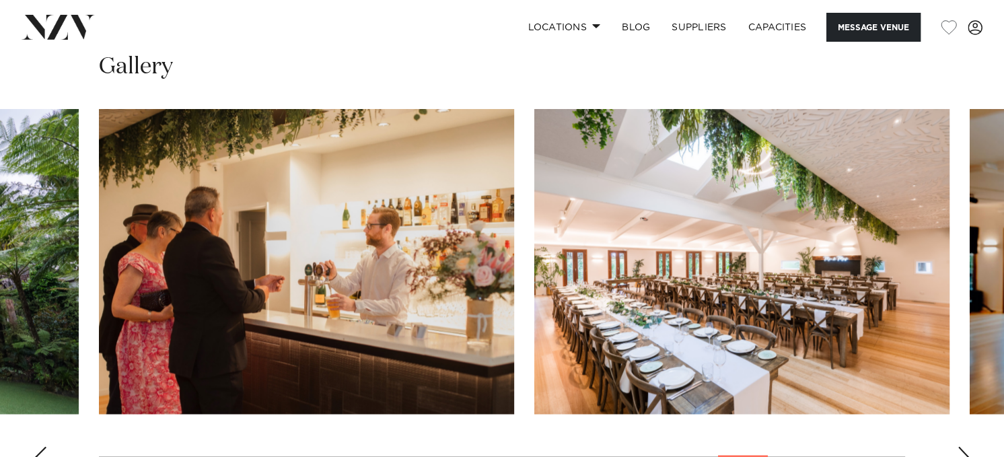
click at [964, 446] on div "Next slide" at bounding box center [963, 457] width 13 height 22
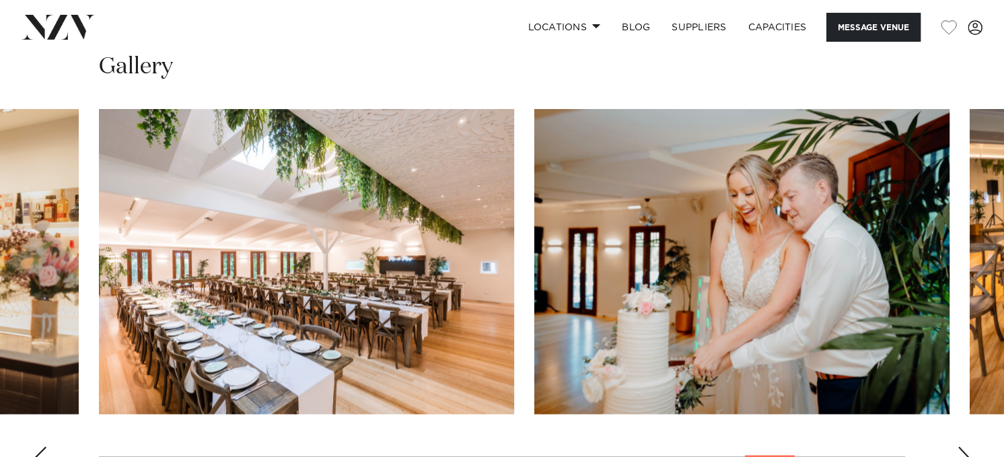
click at [964, 446] on div "Next slide" at bounding box center [963, 457] width 13 height 22
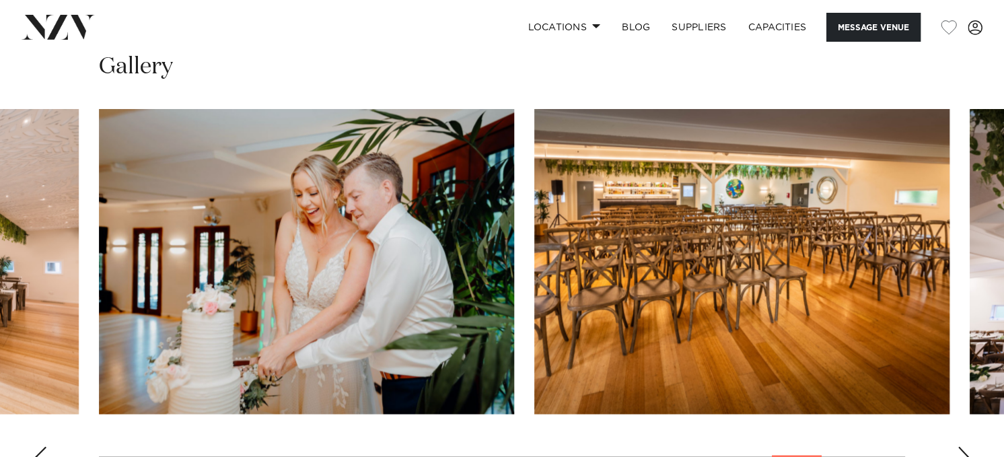
click at [964, 446] on div "Next slide" at bounding box center [963, 457] width 13 height 22
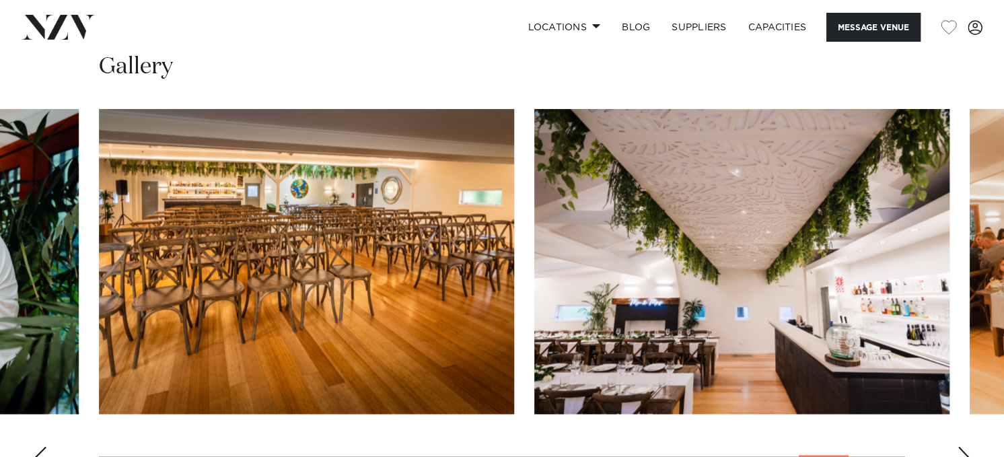
click at [964, 446] on div "Next slide" at bounding box center [963, 457] width 13 height 22
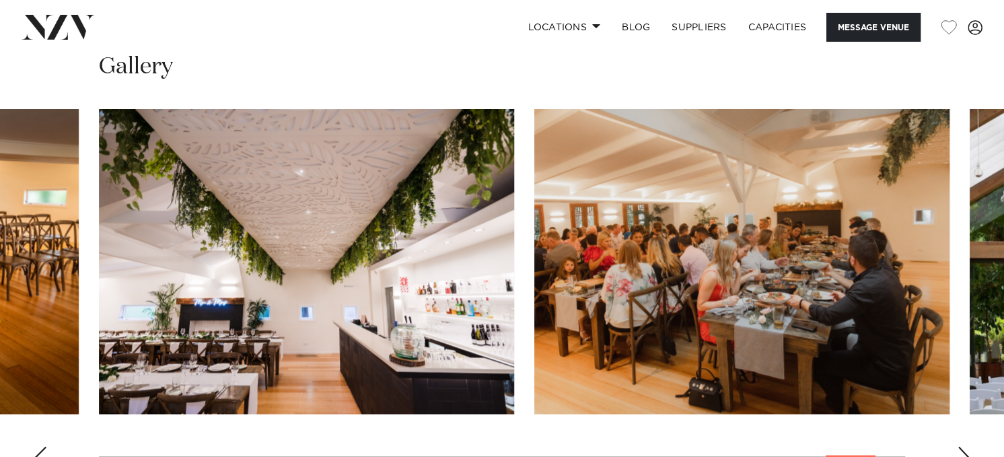
click at [964, 446] on div "Next slide" at bounding box center [963, 457] width 13 height 22
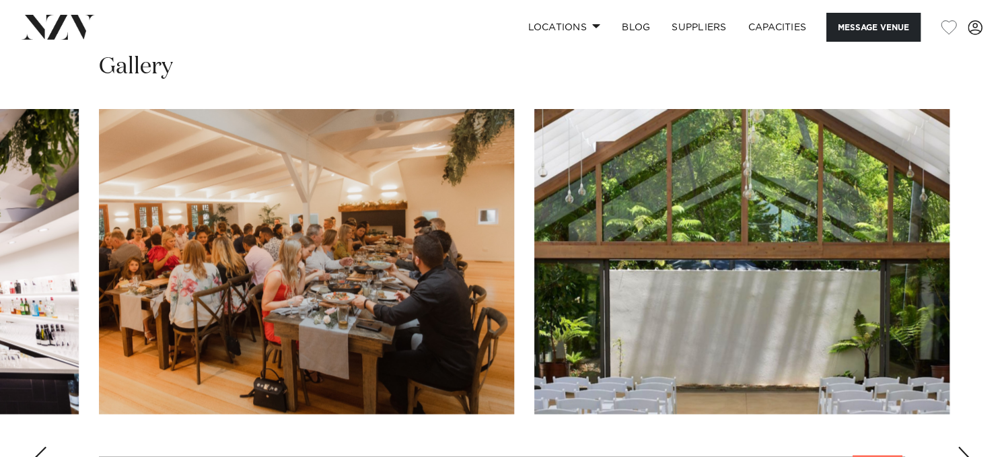
click at [964, 446] on div "Next slide" at bounding box center [963, 457] width 13 height 22
